Goal: Find specific page/section

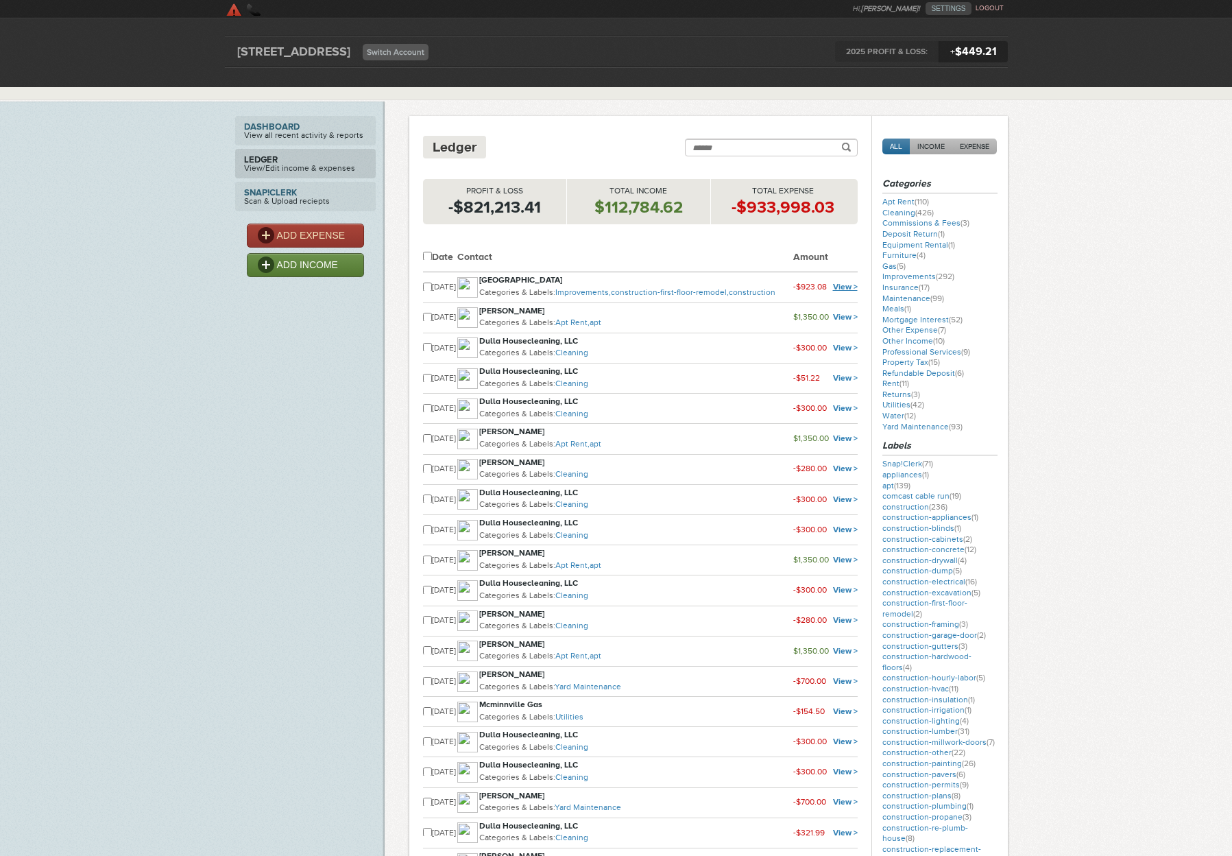
click at [844, 285] on link "View >" at bounding box center [845, 287] width 25 height 10
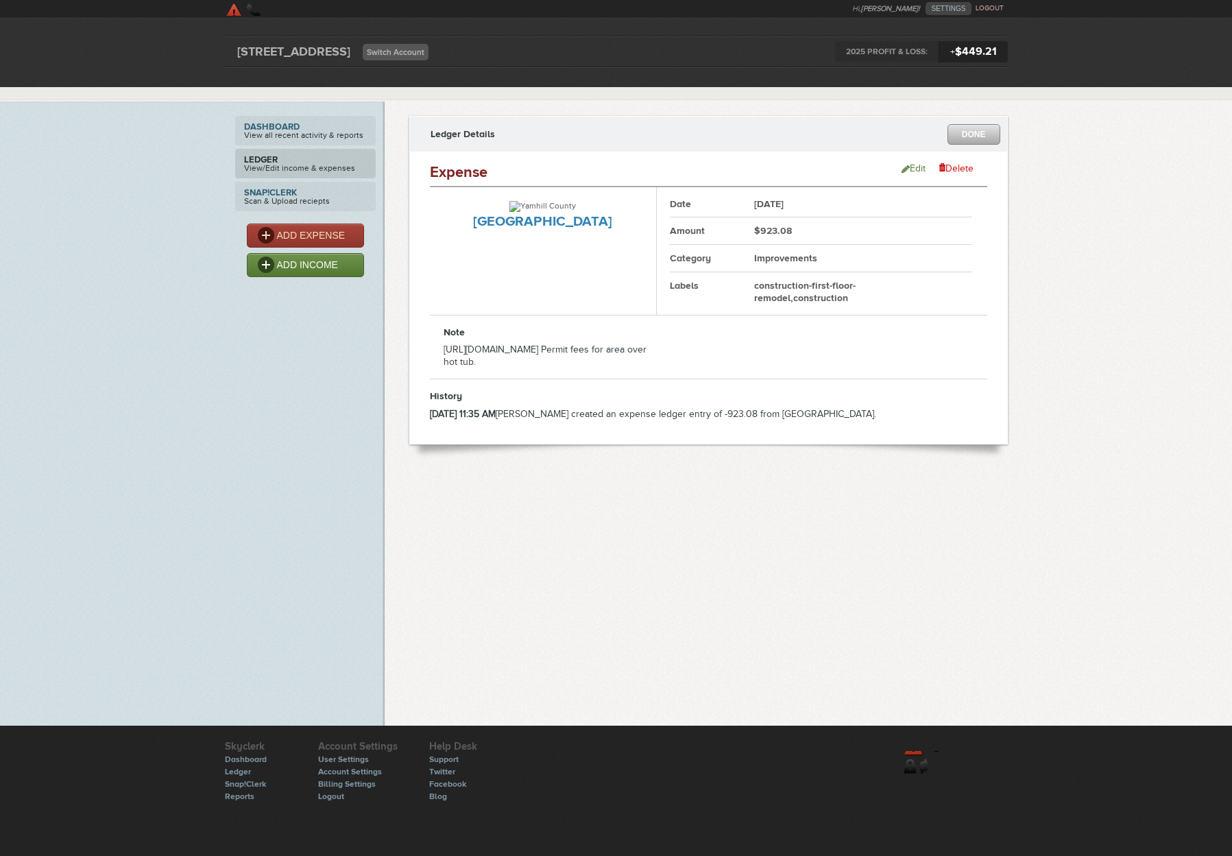
click at [975, 137] on link "DONE" at bounding box center [974, 134] width 53 height 21
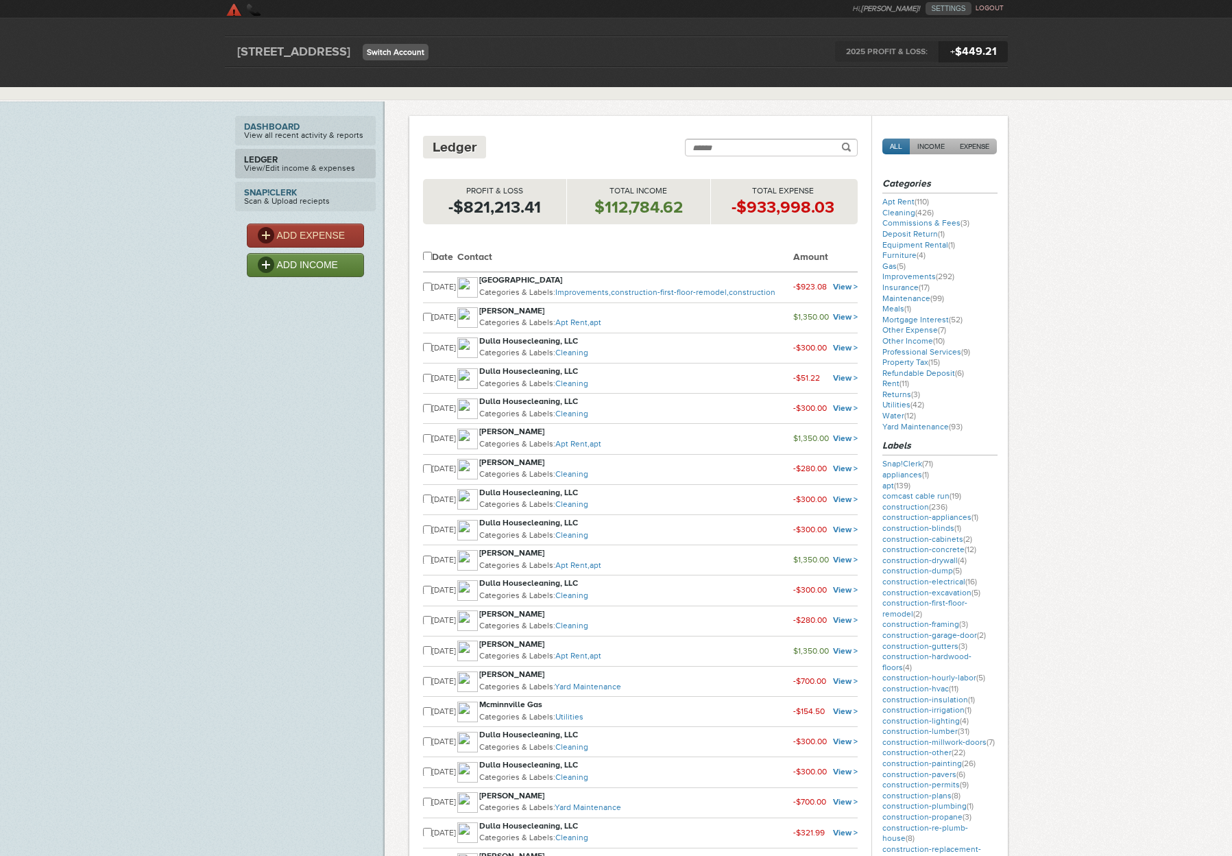
click at [429, 53] on link "Switch Account" at bounding box center [396, 52] width 66 height 16
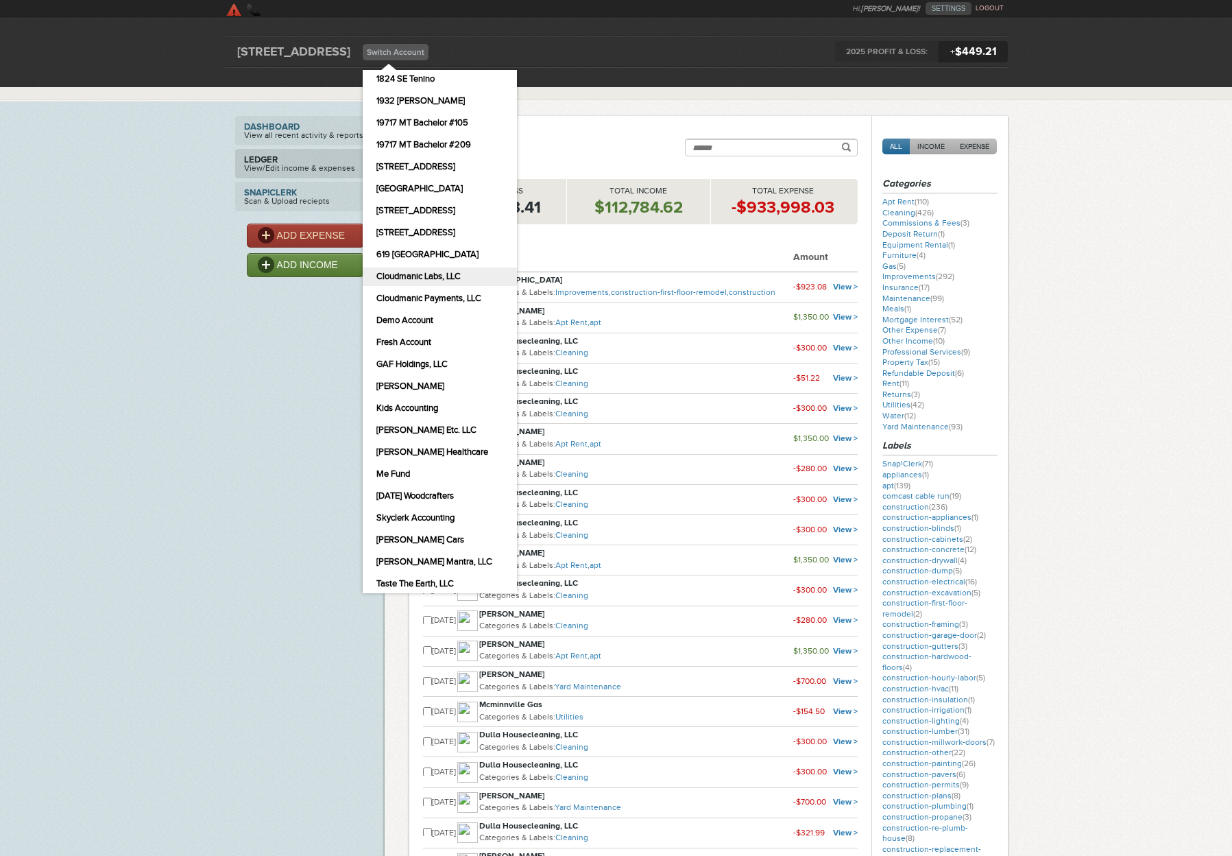
click at [464, 274] on link "Cloudmanic Labs, LLC" at bounding box center [440, 276] width 154 height 19
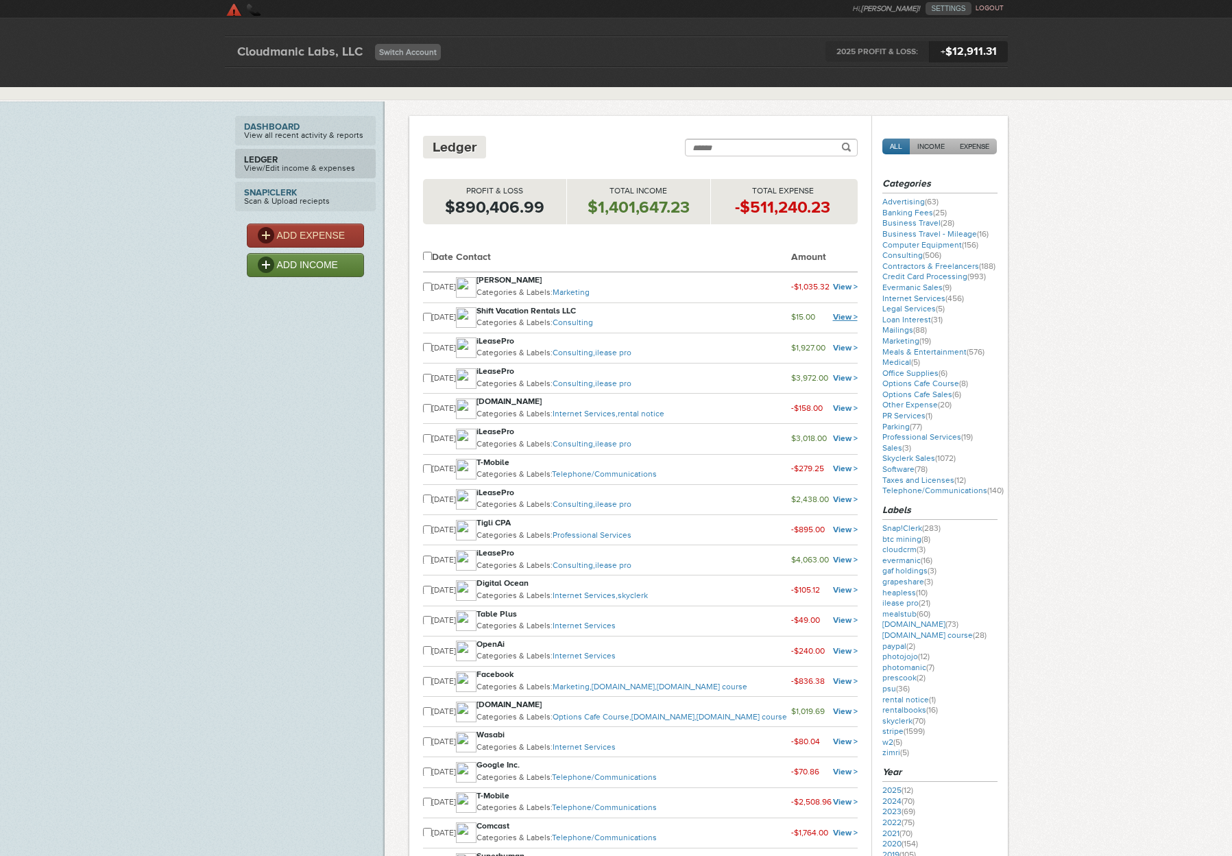
click at [843, 321] on link "View >" at bounding box center [845, 317] width 25 height 10
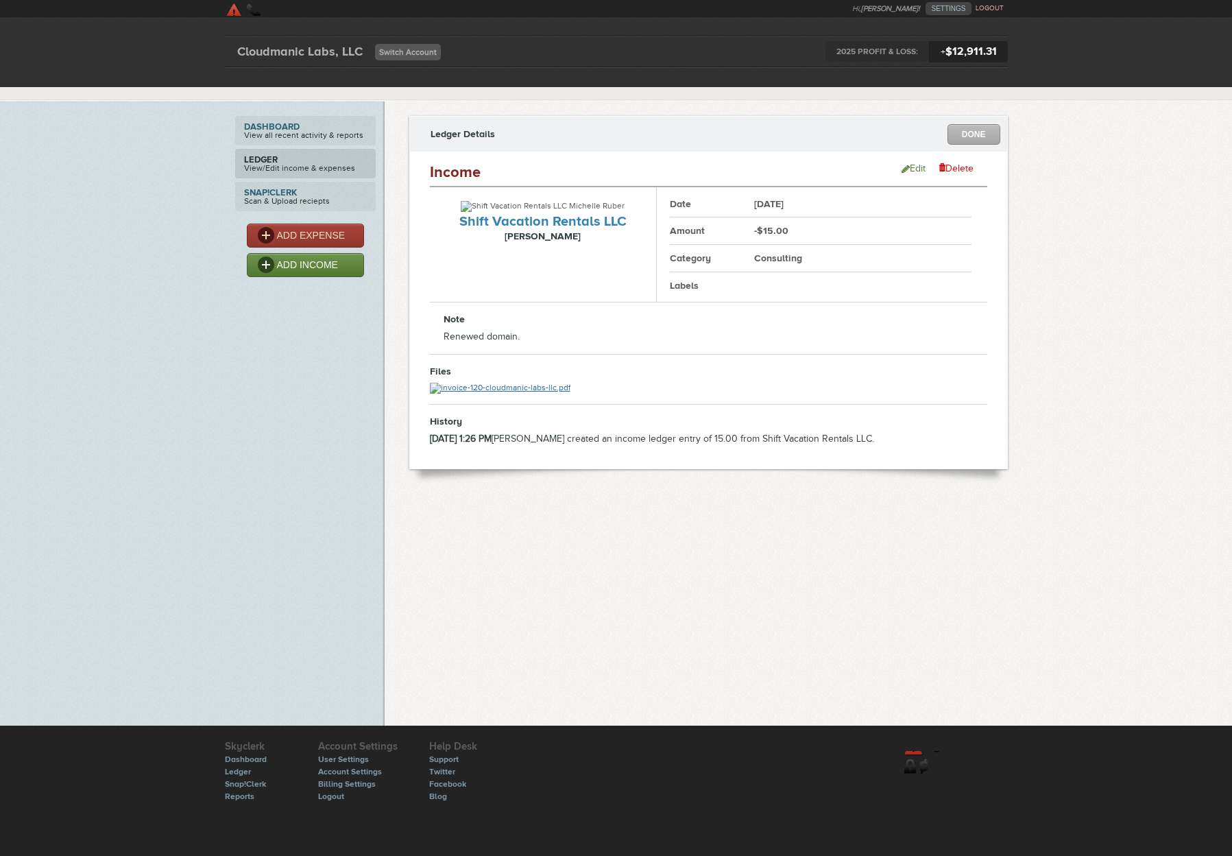
click at [557, 386] on img at bounding box center [500, 388] width 141 height 11
